Goal: Information Seeking & Learning: Learn about a topic

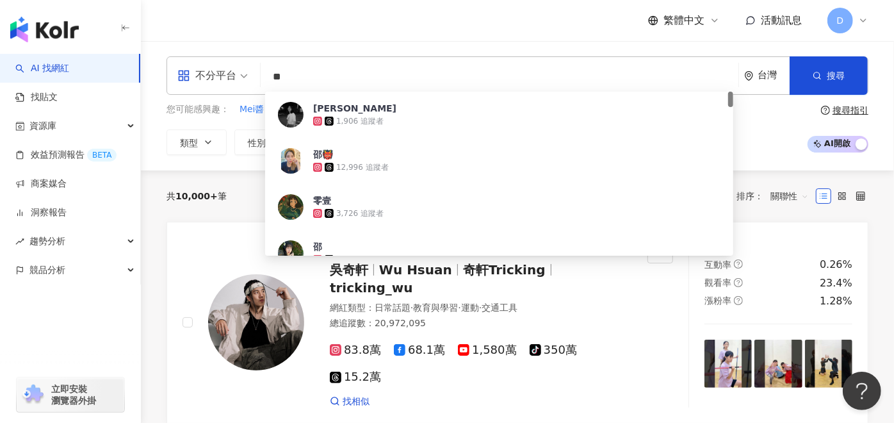
type input "**"
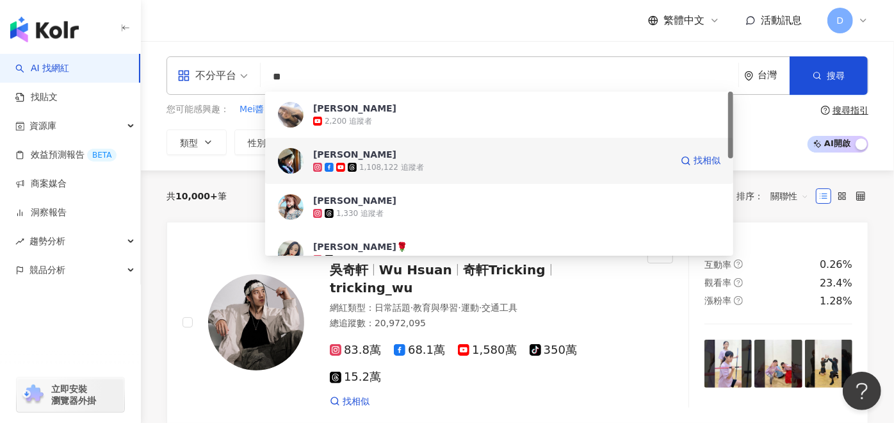
click at [398, 172] on div "1,108,122 追蹤者" at bounding box center [391, 167] width 65 height 11
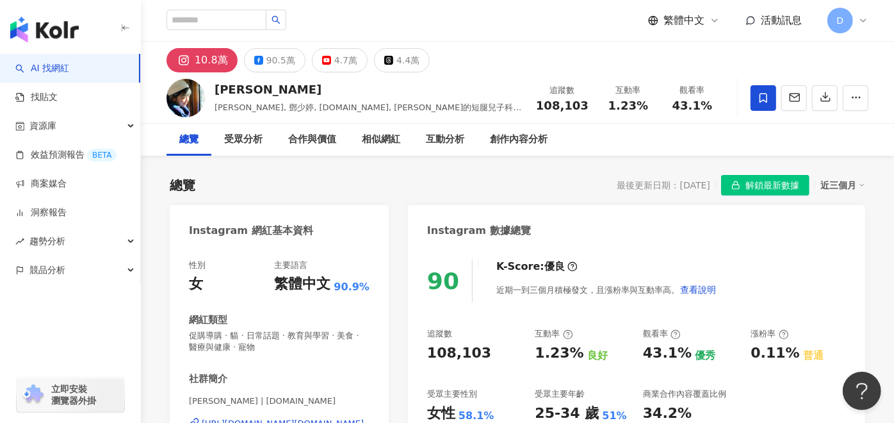
click at [452, 181] on div "總覽 最後更新日期：2025/10/7 解鎖最新數據 近三個月" at bounding box center [517, 185] width 695 height 20
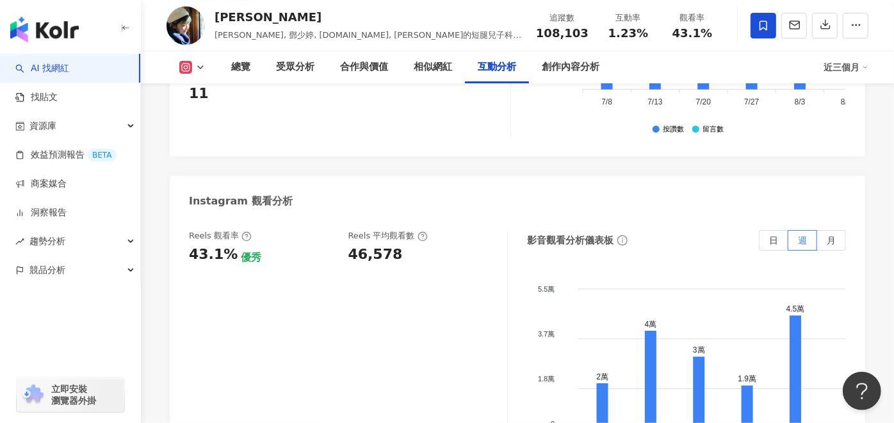
scroll to position [2917, 0]
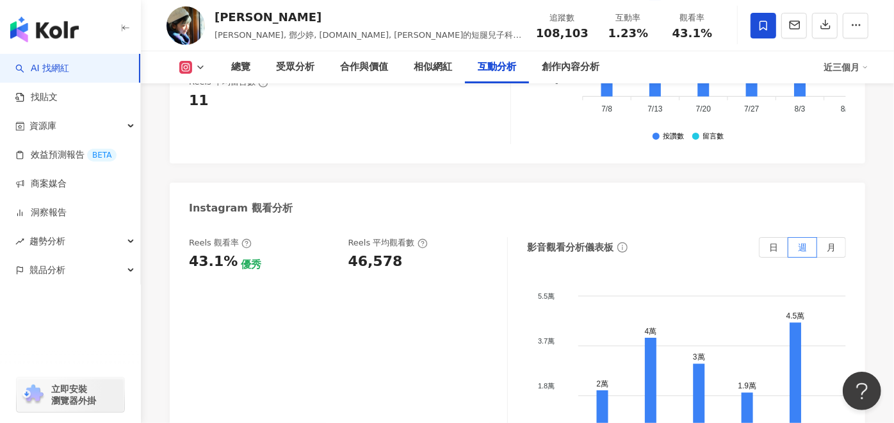
click at [371, 252] on div "46,578" at bounding box center [375, 262] width 54 height 20
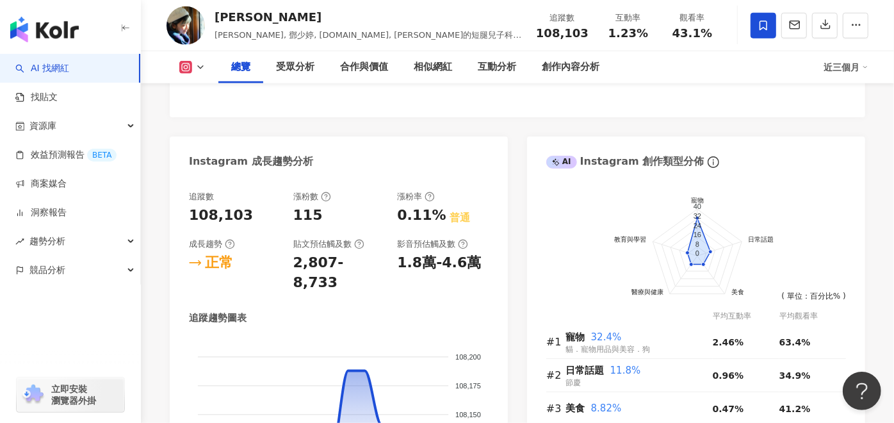
scroll to position [355, 0]
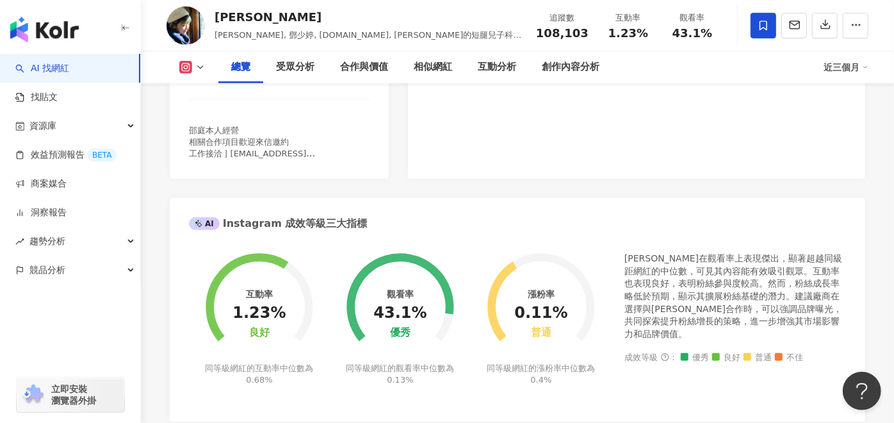
click at [201, 65] on icon at bounding box center [200, 67] width 10 height 10
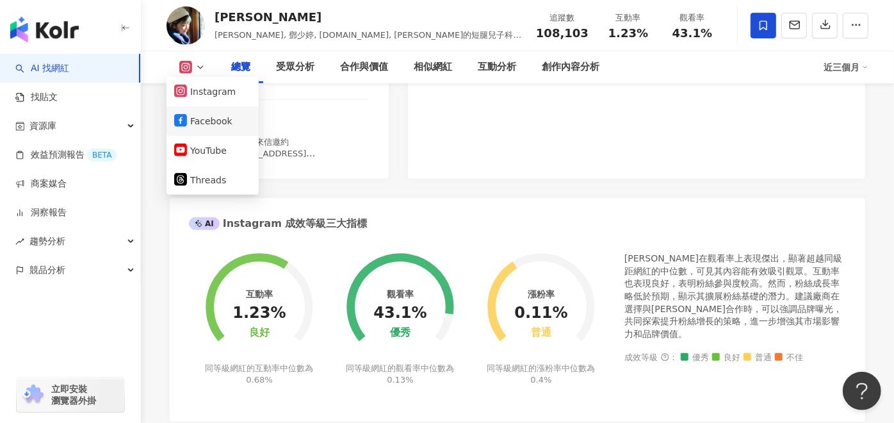
click at [222, 126] on button "Facebook" at bounding box center [212, 121] width 77 height 18
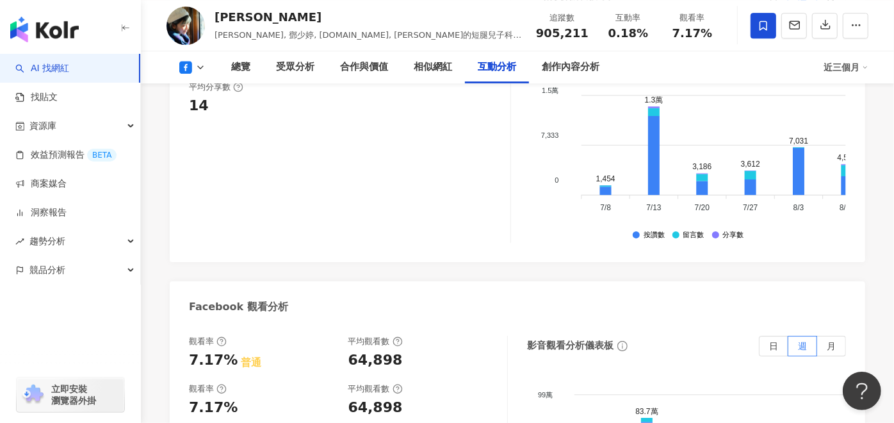
scroll to position [2418, 0]
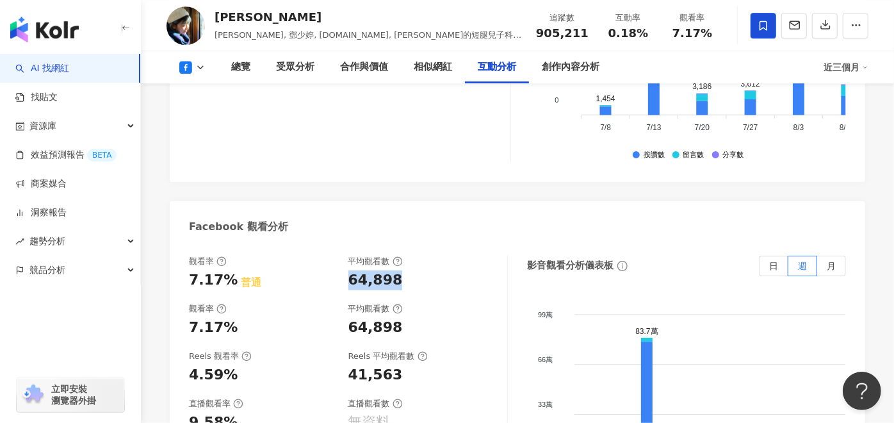
drag, startPoint x: 350, startPoint y: 188, endPoint x: 486, endPoint y: 188, distance: 135.7
click at [486, 270] on div "64,898" at bounding box center [421, 280] width 147 height 20
copy div "64,898"
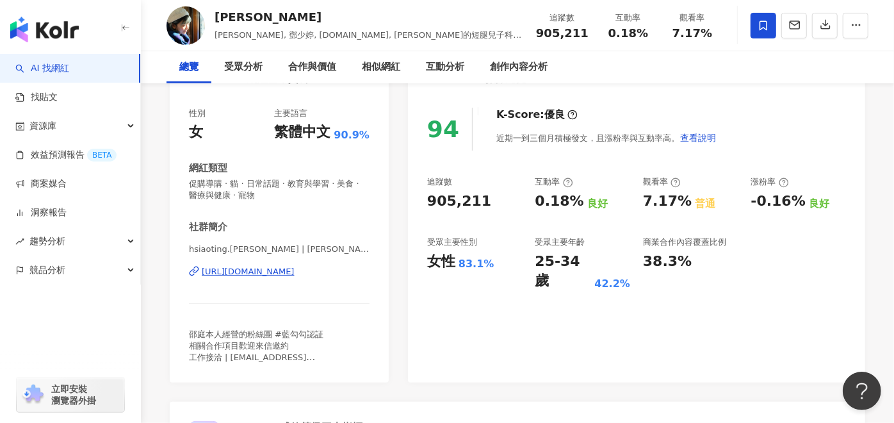
scroll to position [213, 0]
